Goal: Task Accomplishment & Management: Use online tool/utility

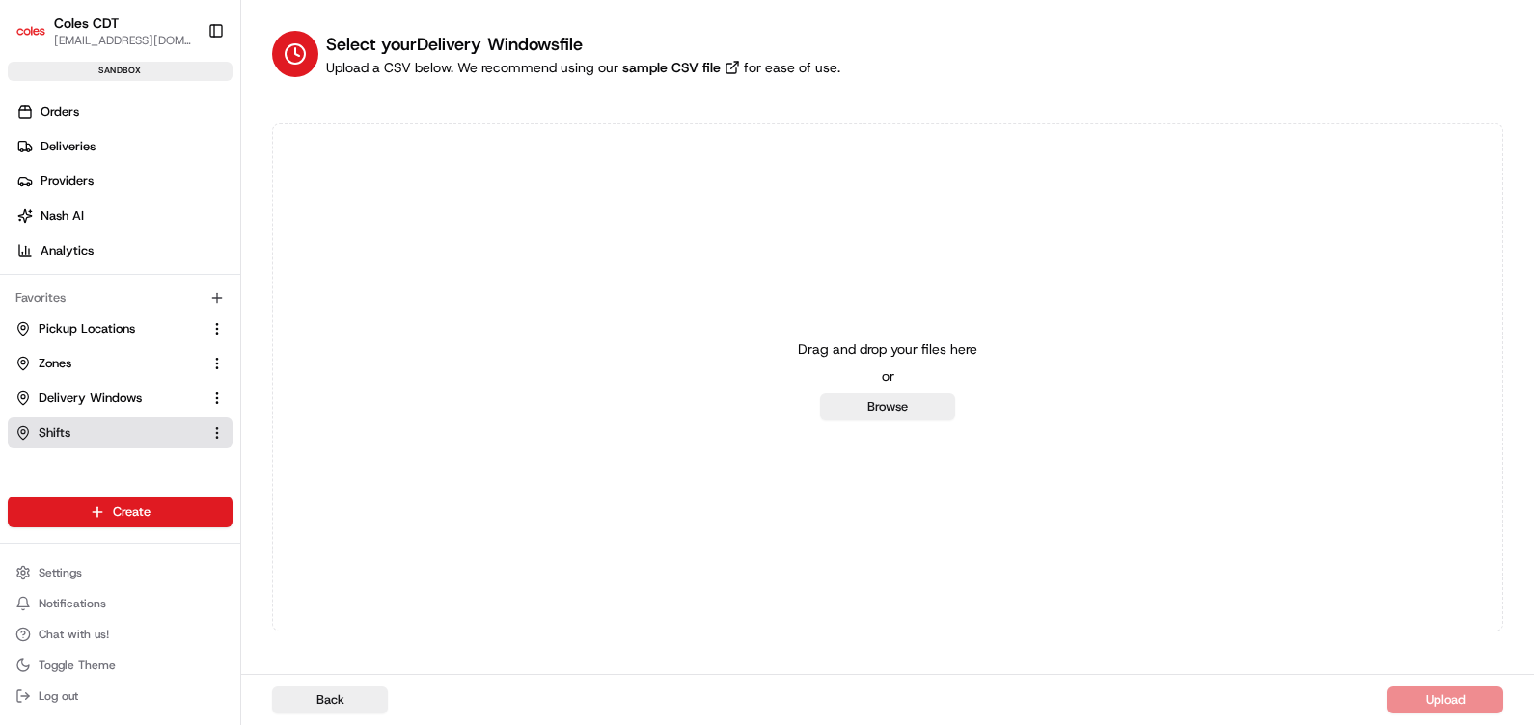
click at [79, 424] on link "Shifts" at bounding box center [108, 432] width 186 height 17
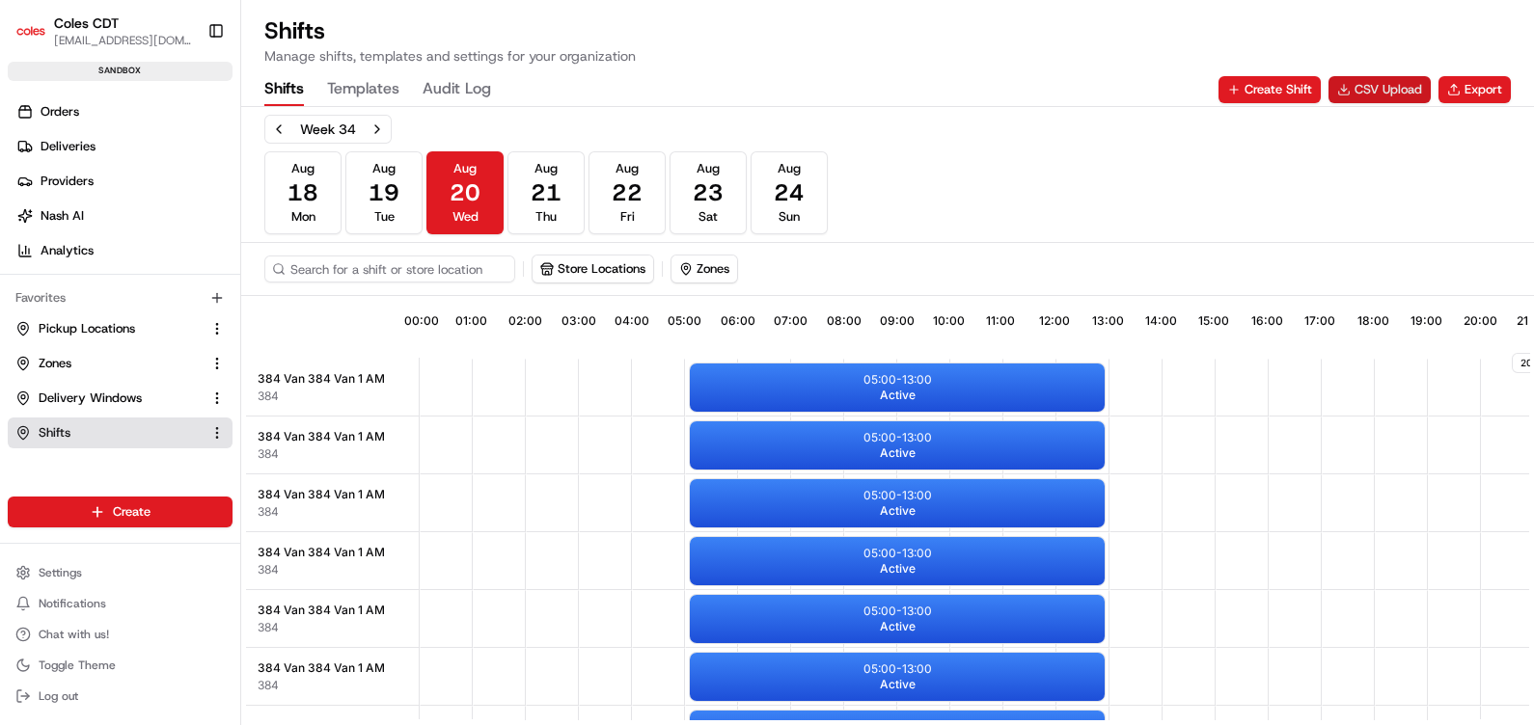
click at [1349, 87] on button "CSV Upload" at bounding box center [1379, 89] width 102 height 27
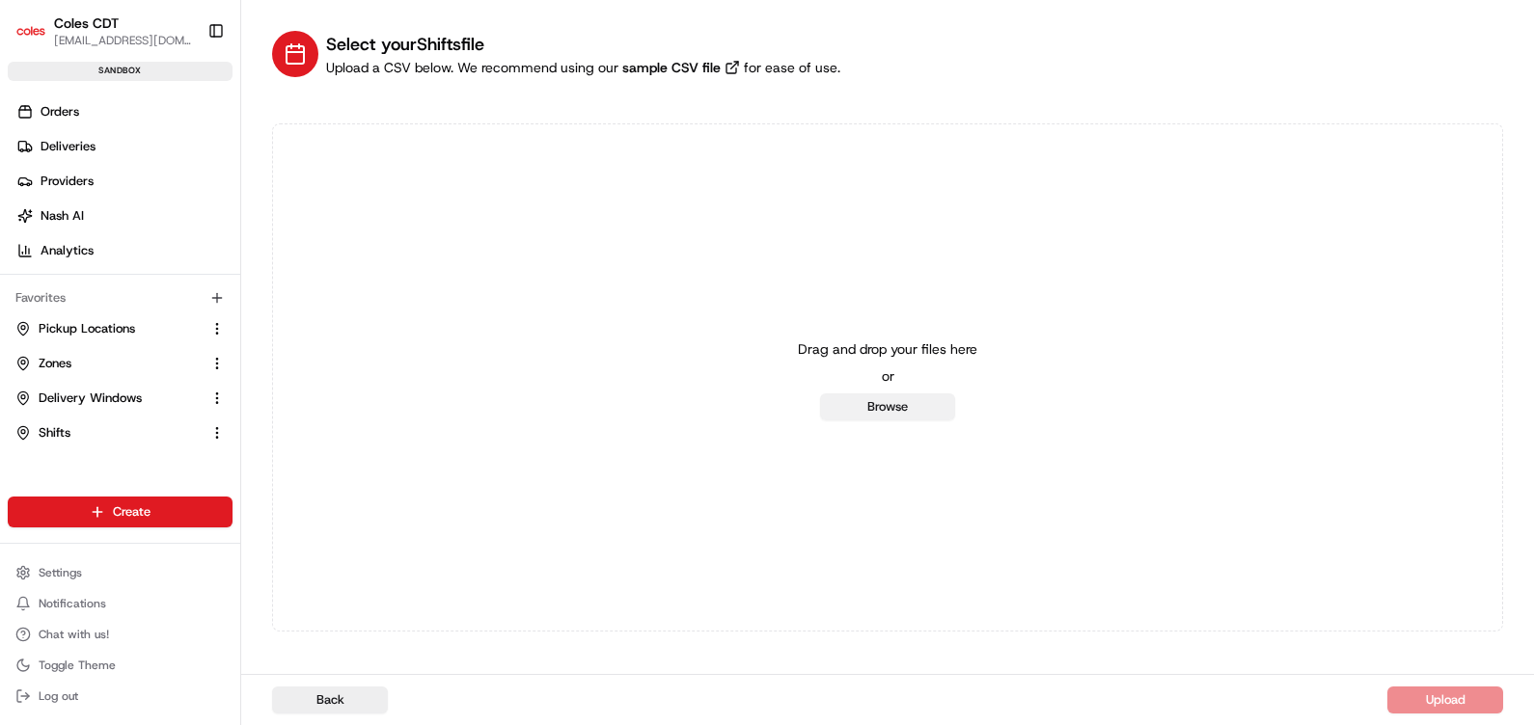
click at [872, 405] on button "Browse" at bounding box center [887, 407] width 135 height 27
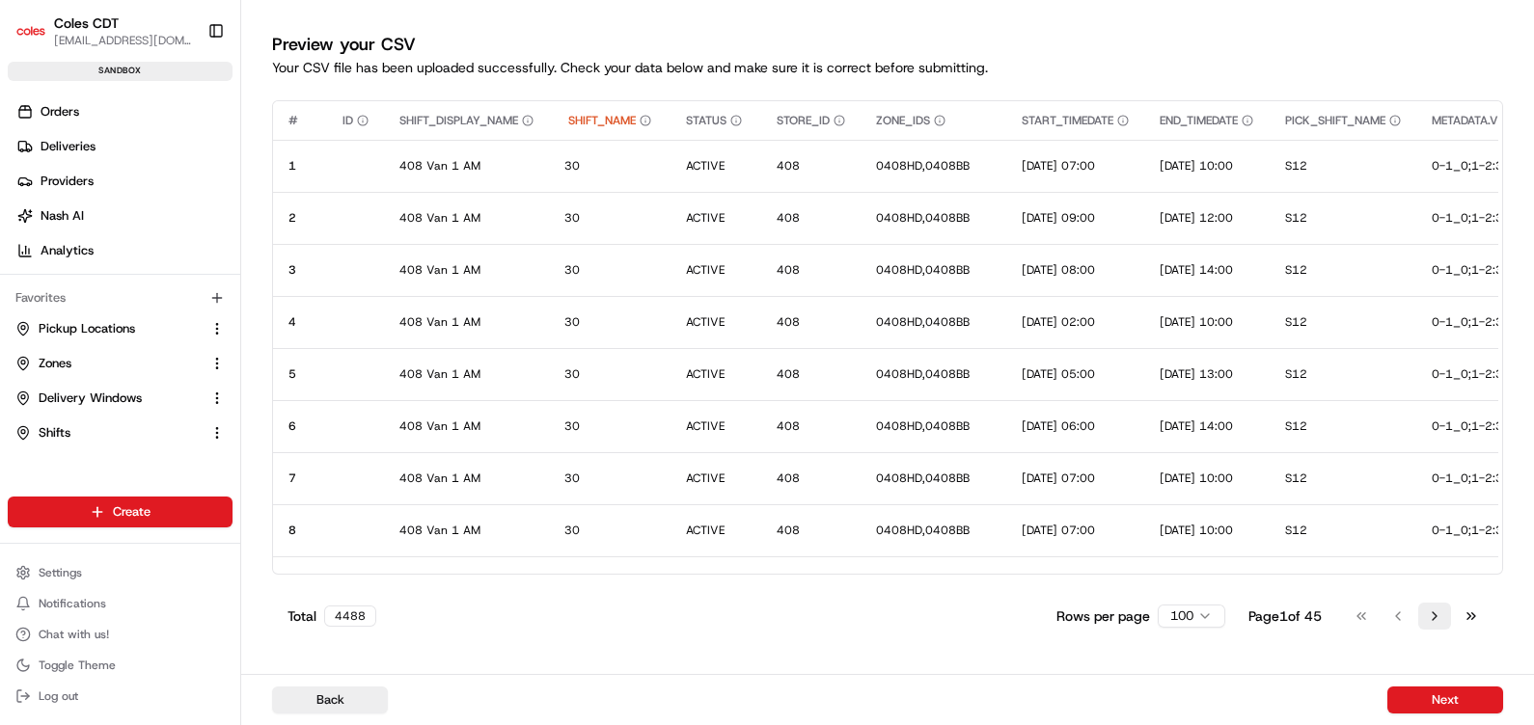
click at [1433, 619] on button "Go to next page" at bounding box center [1434, 616] width 33 height 27
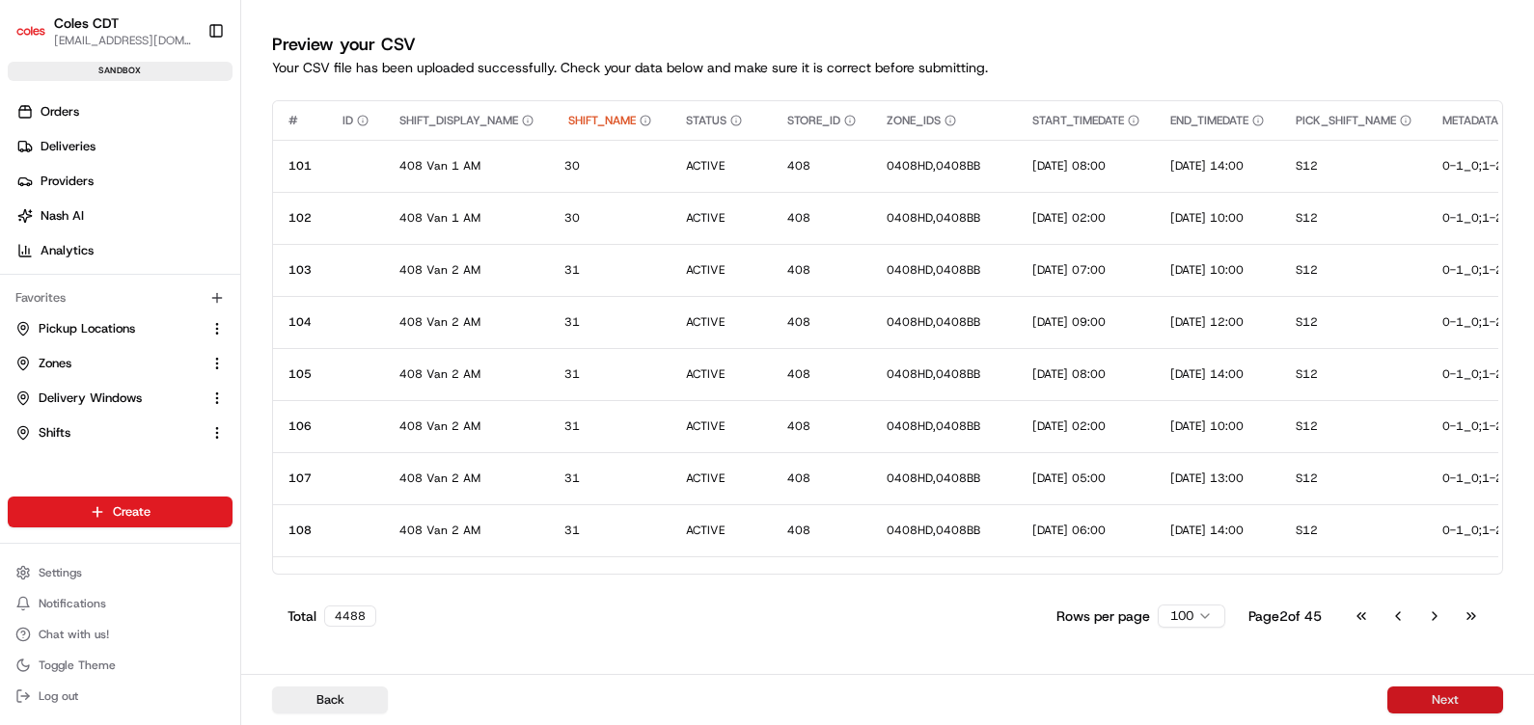
click at [1442, 699] on button "Next" at bounding box center [1445, 700] width 116 height 27
